Goal: Information Seeking & Learning: Find specific fact

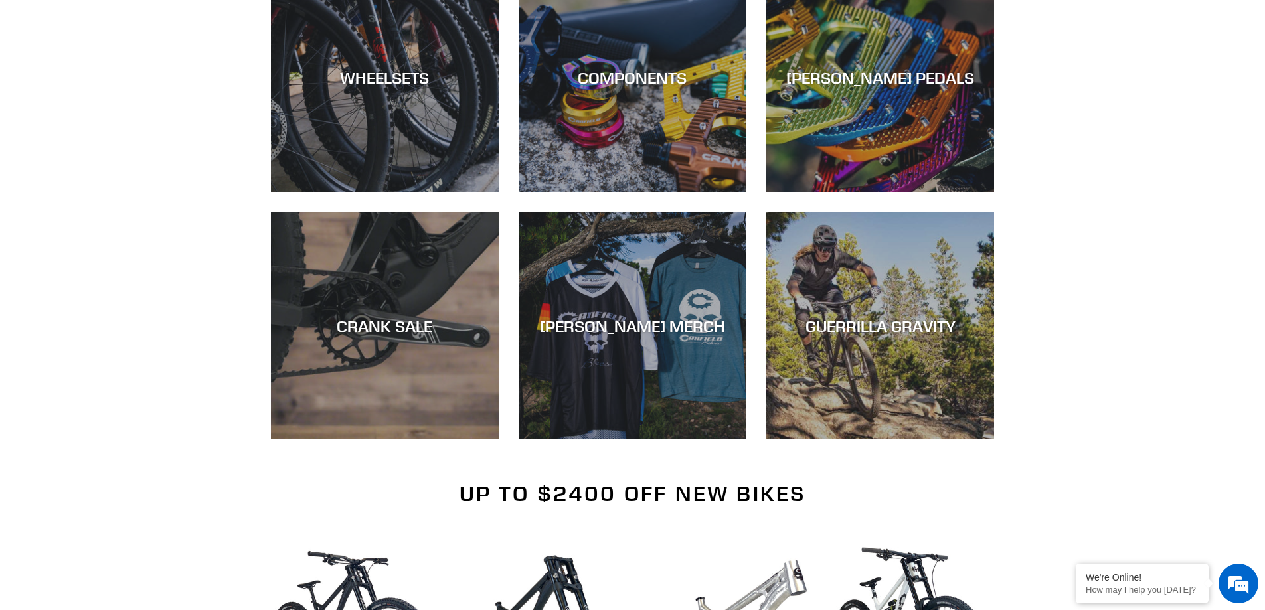
scroll to position [864, 0]
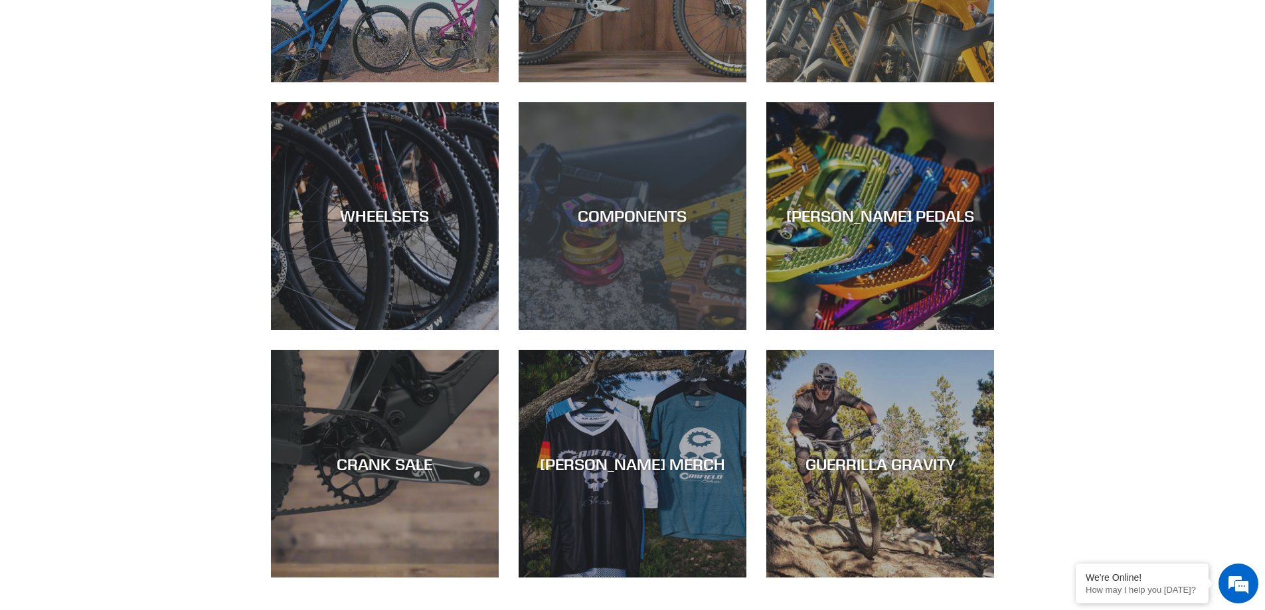
click at [617, 330] on div "COMPONENTS" at bounding box center [633, 330] width 228 height 0
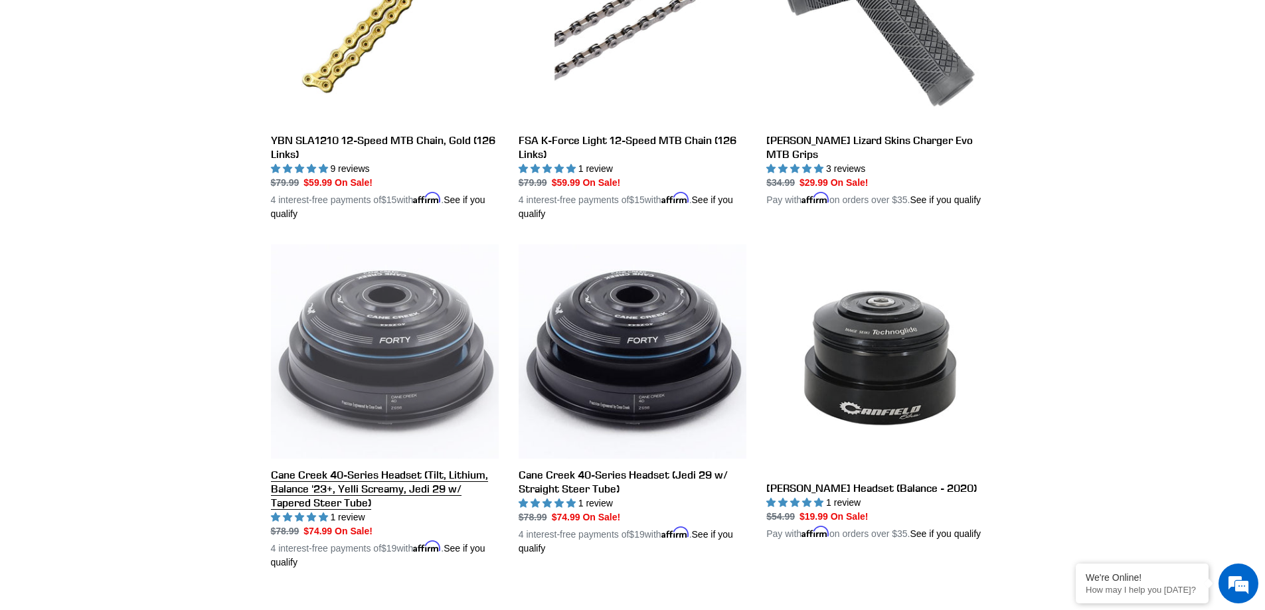
click at [401, 475] on link "Cane Creek 40-Series Headset (Tilt, Lithium, Balance '23+, Yelli Screamy, Jedi …" at bounding box center [385, 406] width 228 height 325
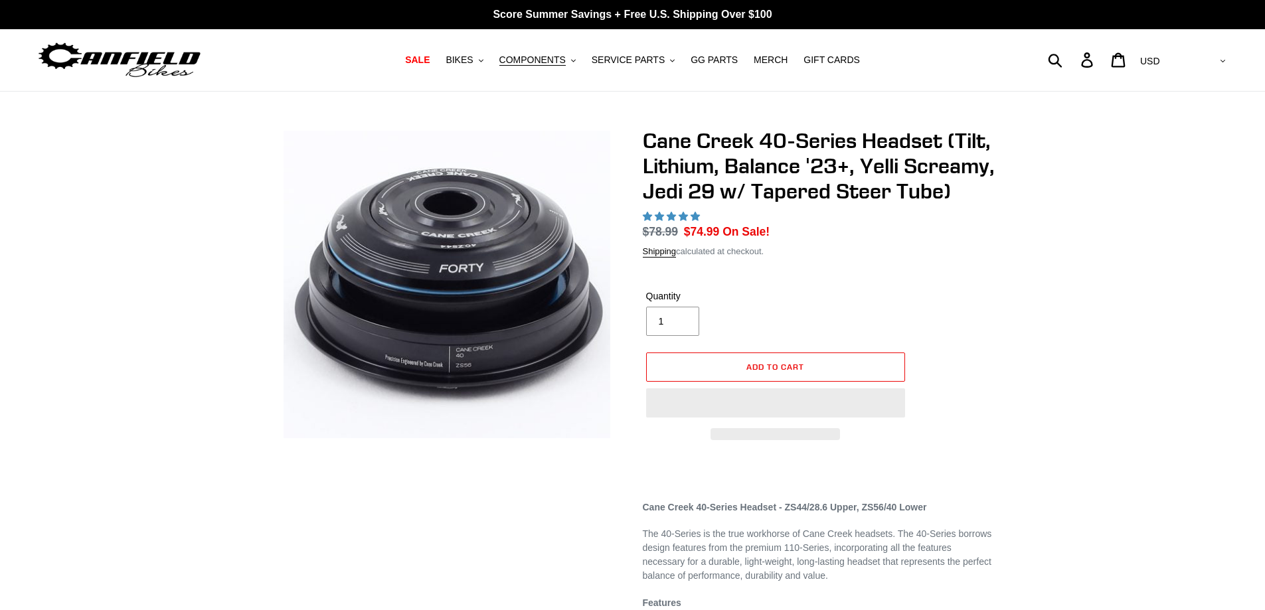
select select "highest-rating"
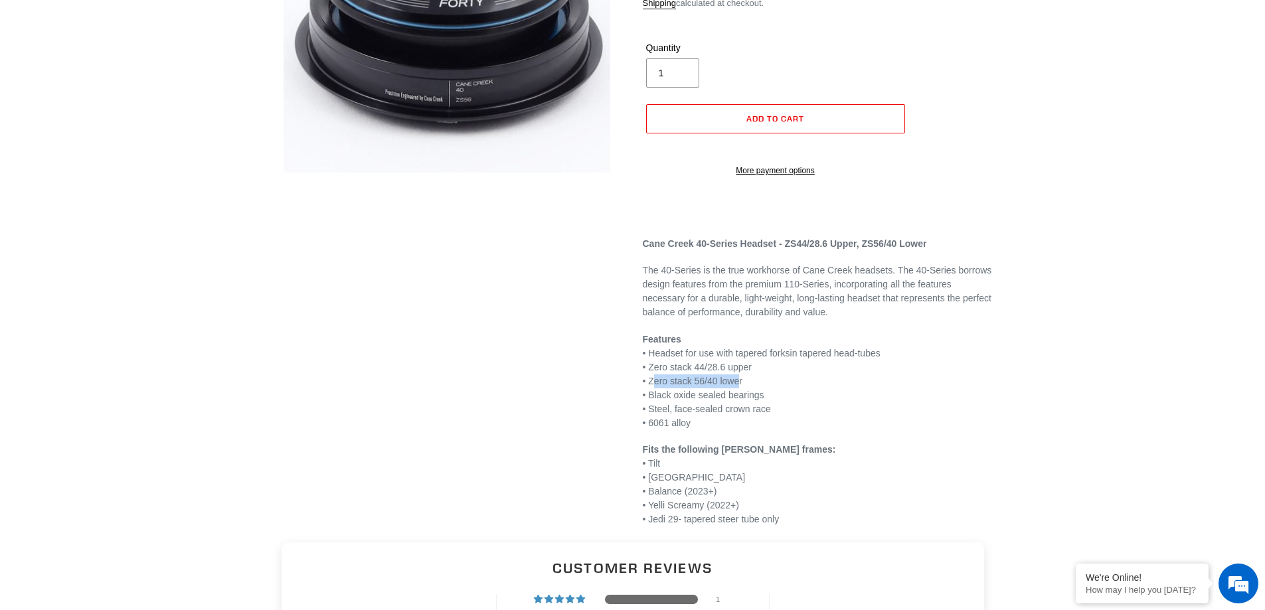
drag, startPoint x: 741, startPoint y: 420, endPoint x: 654, endPoint y: 414, distance: 87.2
click at [654, 414] on p "Features • Headset for use with tapered forks in tapered head-tubes • Zero stac…" at bounding box center [819, 382] width 352 height 98
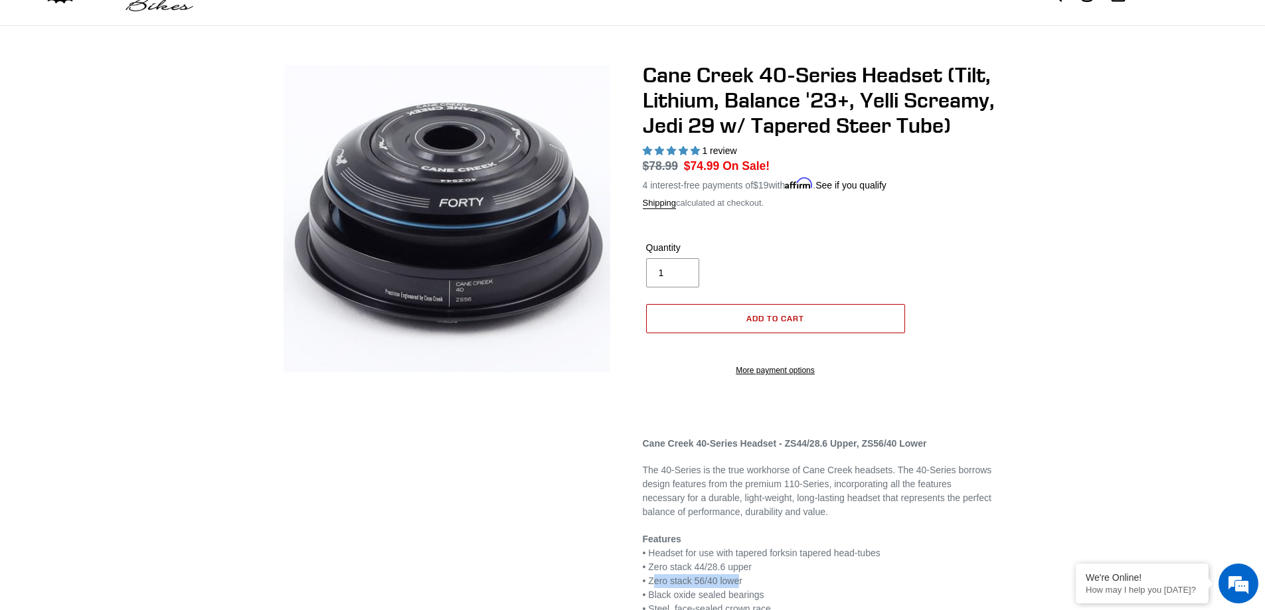
scroll to position [266, 0]
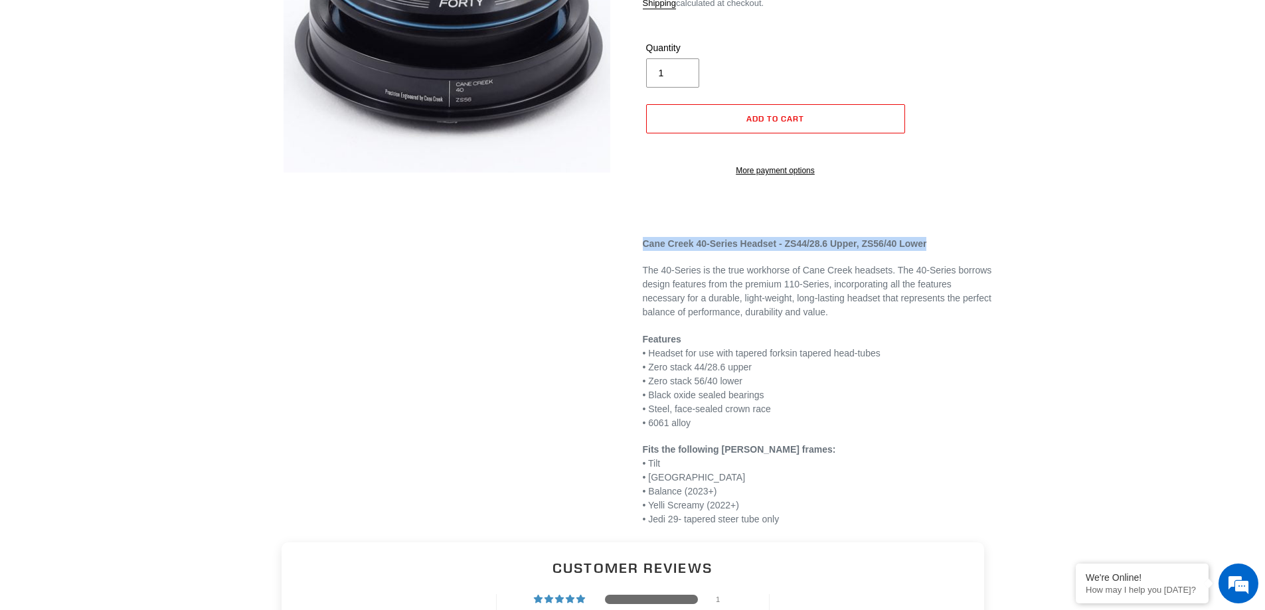
drag, startPoint x: 933, startPoint y: 282, endPoint x: 627, endPoint y: 264, distance: 306.7
click at [627, 264] on div "Cane Creek 40-Series Headset (Tilt, Lithium, Balance '23+, Yelli Screamy, Jedi …" at bounding box center [809, 195] width 372 height 665
copy strong "Cane Creek 40-Series Headset - ZS44/28.6 Upper, ZS56/40 Lower"
